Goal: Find specific page/section: Find specific page/section

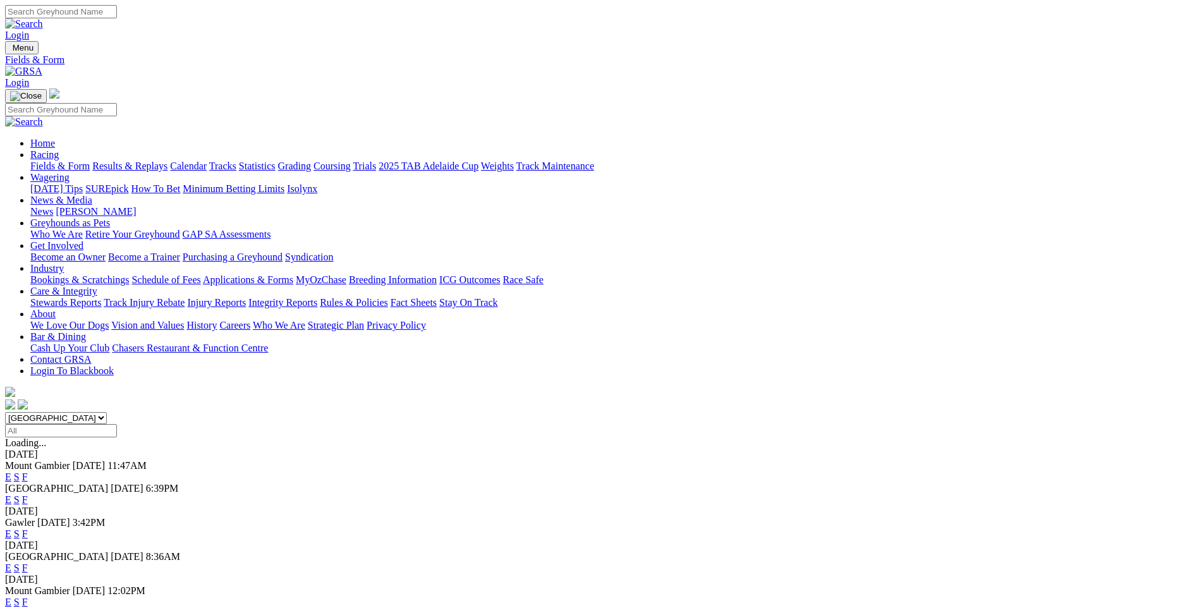
click at [28, 472] on link "F" at bounding box center [25, 477] width 6 height 11
click at [28, 597] on link "F" at bounding box center [25, 602] width 6 height 11
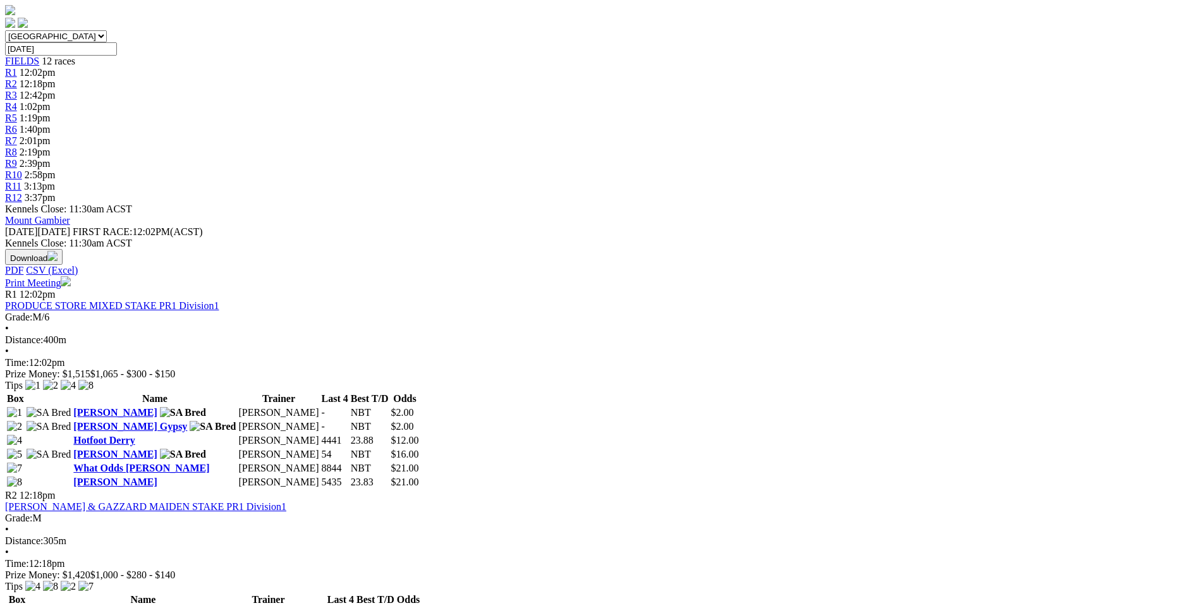
scroll to position [379, 0]
